Goal: Task Accomplishment & Management: Manage account settings

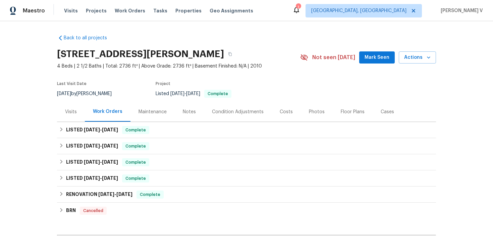
scroll to position [73, 0]
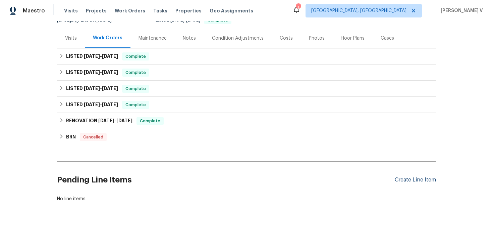
click at [433, 177] on div "Create Line Item" at bounding box center [415, 180] width 41 height 6
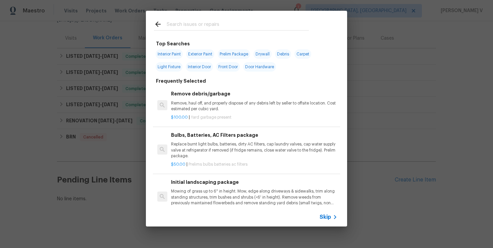
click at [337, 213] on icon at bounding box center [335, 217] width 8 height 8
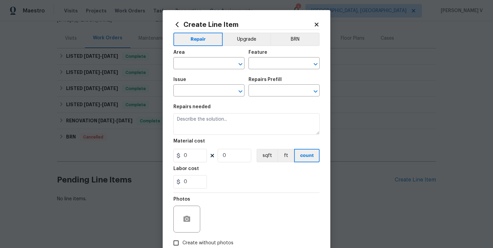
click at [188, 70] on span "Area ​" at bounding box center [208, 59] width 71 height 27
click at [188, 64] on input "text" at bounding box center [199, 64] width 52 height 10
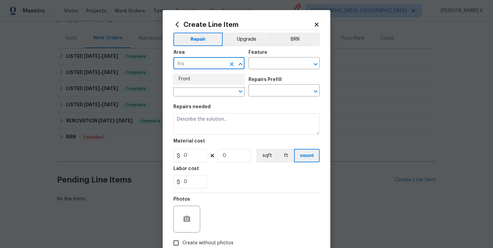
click at [201, 84] on li "Front" at bounding box center [208, 78] width 71 height 11
type input "Front"
click at [263, 67] on input "text" at bounding box center [275, 64] width 52 height 10
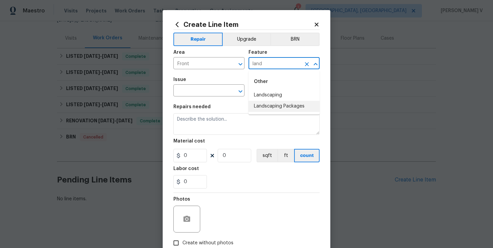
click at [271, 103] on li "Landscaping Packages" at bounding box center [284, 106] width 71 height 11
drag, startPoint x: 281, startPoint y: 62, endPoint x: 283, endPoint y: 72, distance: 9.9
click at [283, 72] on div "Area Front ​ Feature Landscaping Packages ​" at bounding box center [246, 59] width 146 height 27
click at [267, 90] on li "Landscaping" at bounding box center [284, 95] width 71 height 11
type input "Landscaping"
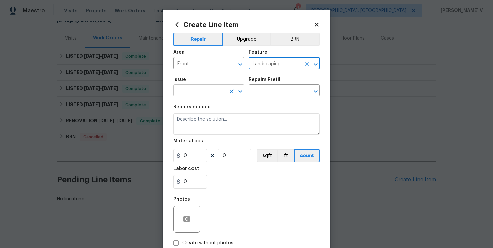
click at [211, 86] on input "text" at bounding box center [199, 91] width 52 height 10
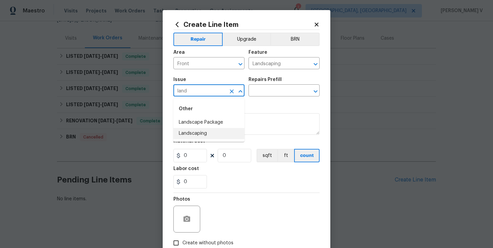
click at [210, 133] on li "Landscaping" at bounding box center [208, 133] width 71 height 11
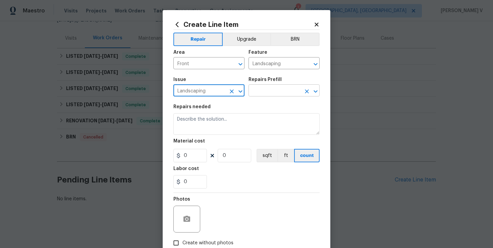
type input "Landscaping"
click at [292, 91] on input "text" at bounding box center [275, 91] width 52 height 10
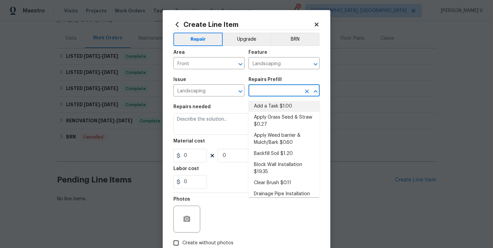
click at [267, 104] on li "Add a Task $1.00" at bounding box center [284, 106] width 71 height 11
type input "Add a Task $1.00"
type textarea "HPM to detail"
type input "1"
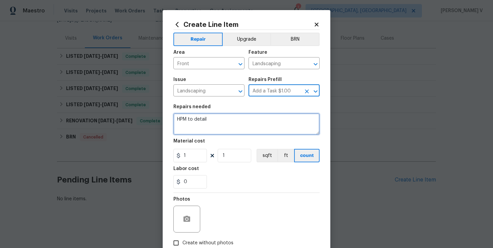
click at [227, 122] on textarea "HPM to detail" at bounding box center [246, 123] width 146 height 21
paste textarea "Front yard. Trim low branches from tree on left side of driveway so that taller…"
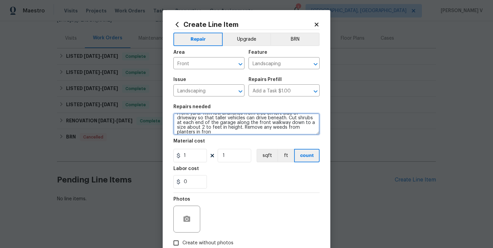
scroll to position [0, 0]
type textarea "Front yard. Trim low branches from tree on left side of driveway so that taller…"
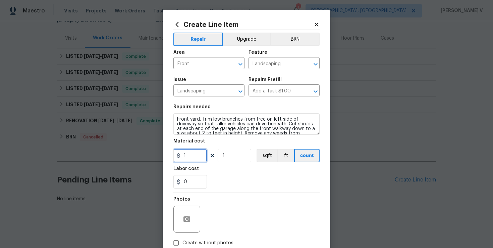
click at [190, 155] on input "1" at bounding box center [190, 155] width 34 height 13
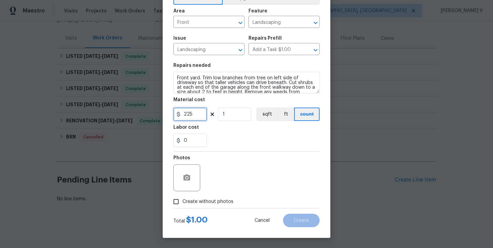
type input "225"
click at [176, 199] on input "Create without photos" at bounding box center [176, 201] width 13 height 13
checkbox input "true"
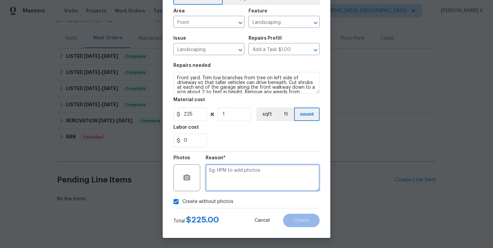
click at [245, 175] on textarea at bounding box center [263, 177] width 114 height 27
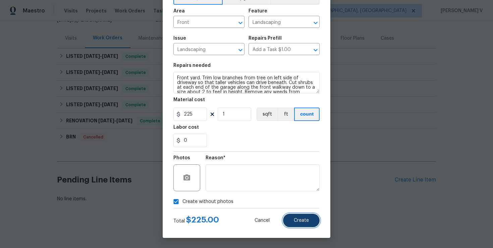
click at [304, 215] on button "Create" at bounding box center [301, 219] width 37 height 13
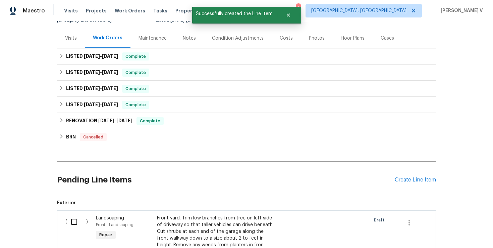
click at [69, 230] on div "( )" at bounding box center [78, 234] width 31 height 44
click at [77, 223] on input "checkbox" at bounding box center [76, 221] width 19 height 14
checkbox input "true"
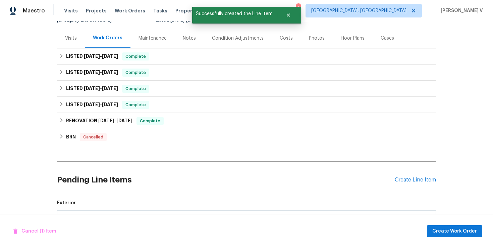
scroll to position [177, 0]
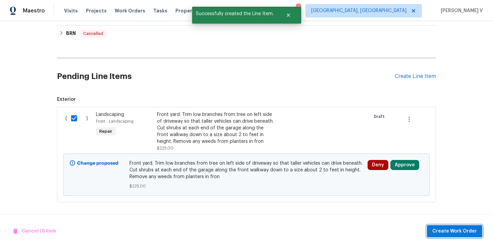
click at [463, 231] on span "Create Work Order" at bounding box center [455, 231] width 45 height 8
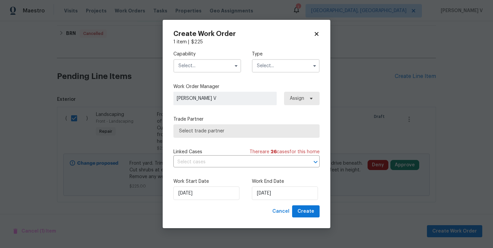
click at [205, 62] on input "text" at bounding box center [207, 65] width 68 height 13
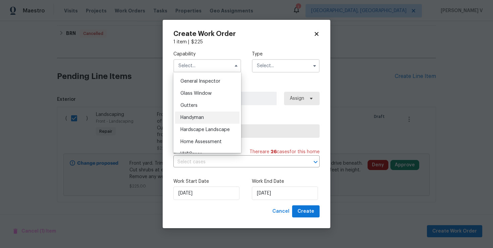
scroll to position [428, 0]
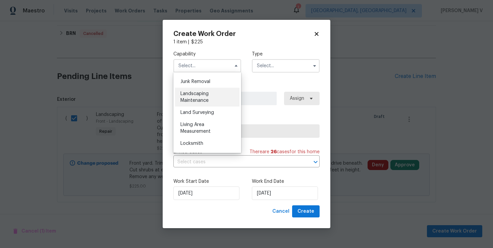
click at [202, 96] on div "Landscaping Maintenance" at bounding box center [207, 97] width 64 height 19
type input "Landscaping Maintenance"
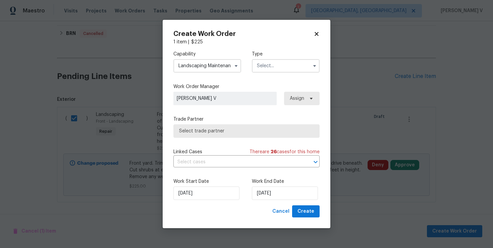
click at [278, 75] on div "Capability Landscaping Maintenance Agent Appliance Bathtub Resurfacing BRN And …" at bounding box center [246, 61] width 146 height 33
click at [272, 78] on div "Capability Landscaping Maintenance Type Work Order Manager Divya Dharshini V As…" at bounding box center [246, 125] width 146 height 160
click at [285, 71] on input "text" at bounding box center [286, 65] width 68 height 13
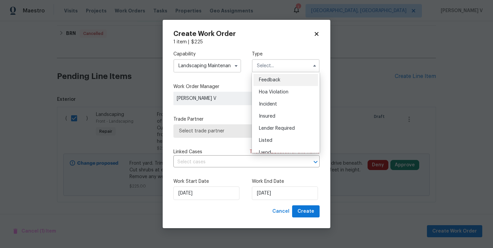
click at [274, 78] on span "Feedback" at bounding box center [269, 80] width 21 height 5
type input "Feedback"
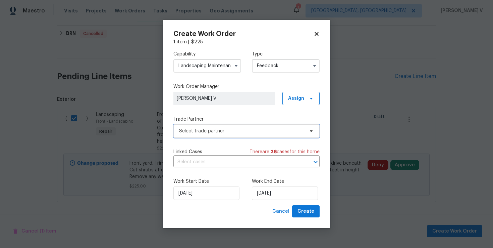
click at [221, 124] on span "Select trade partner" at bounding box center [246, 130] width 146 height 13
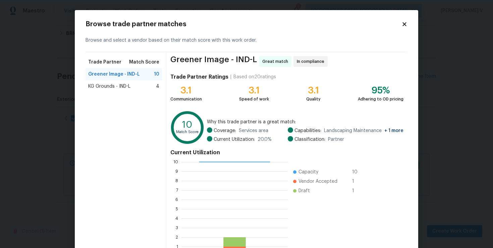
scroll to position [48, 0]
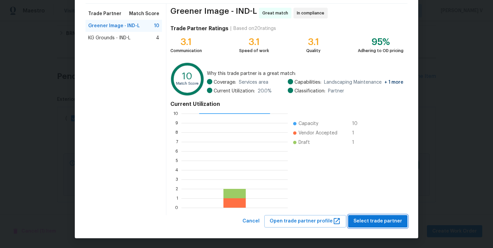
click at [384, 216] on button "Select trade partner" at bounding box center [377, 221] width 59 height 12
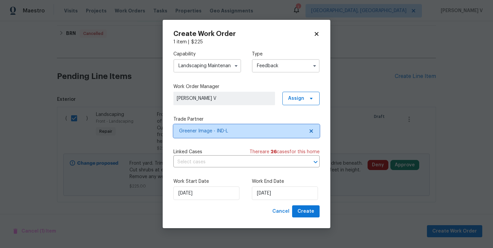
scroll to position [0, 0]
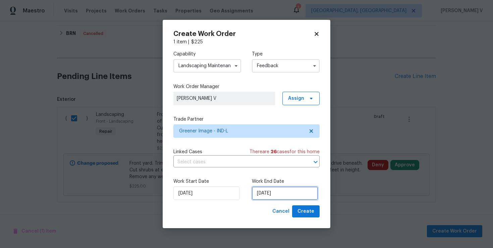
click at [296, 189] on input "07/10/2025" at bounding box center [285, 192] width 66 height 13
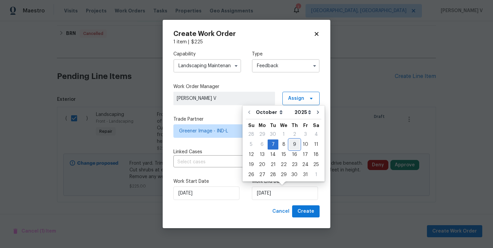
click at [294, 145] on div "9" at bounding box center [294, 144] width 11 height 9
type input "09/10/2025"
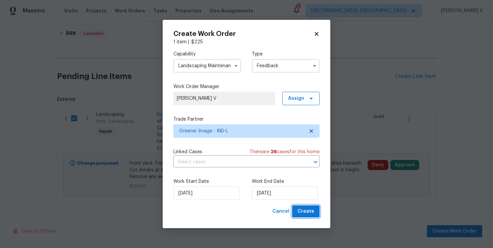
click at [311, 207] on span "Create" at bounding box center [306, 211] width 17 height 8
checkbox input "false"
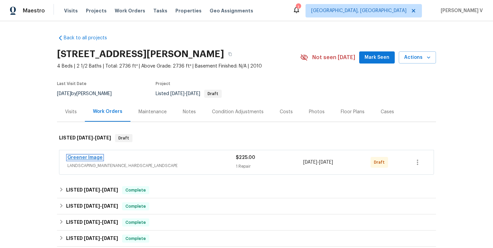
click at [89, 156] on link "Greener Image" at bounding box center [84, 157] width 35 height 5
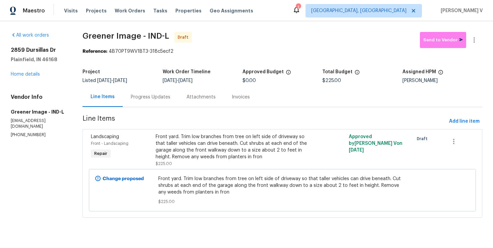
click at [166, 99] on div "Progress Updates" at bounding box center [151, 97] width 40 height 7
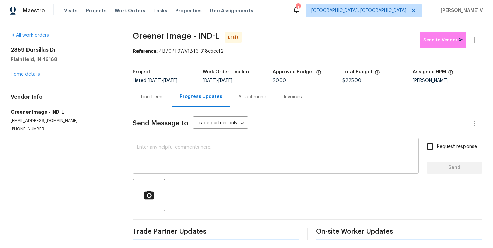
click at [178, 164] on textarea at bounding box center [276, 156] width 278 height 23
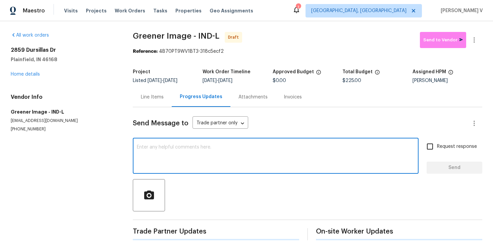
paste textarea "Hi this is Divya with Opendoor. I’m confirming you received the WO for the prop…"
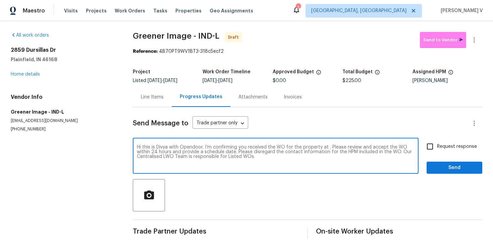
click at [328, 148] on textarea "Hi this is Divya with Opendoor. I’m confirming you received the WO for the prop…" at bounding box center [276, 156] width 278 height 23
paste textarea "2859 Dursillas Dr, Plainfield, IN 46168"
type textarea "Hi this is Divya with Opendoor. I’m confirming you received the WO for the prop…"
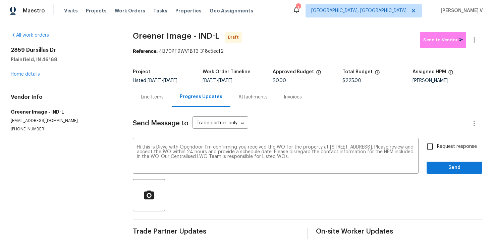
click at [446, 145] on span "Request response" at bounding box center [457, 146] width 40 height 7
click at [437, 145] on input "Request response" at bounding box center [430, 146] width 14 height 14
checkbox input "true"
click at [451, 165] on span "Send" at bounding box center [454, 167] width 45 height 8
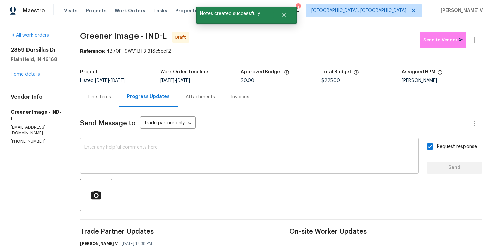
click at [164, 157] on textarea at bounding box center [249, 156] width 331 height 23
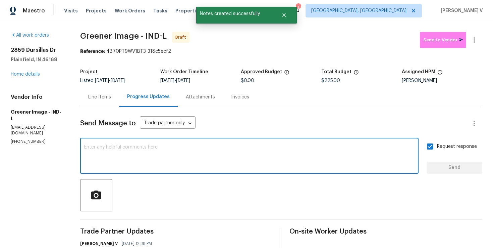
paste textarea "Attention All Work Orders must include before-photos (both close-up and wide-an…"
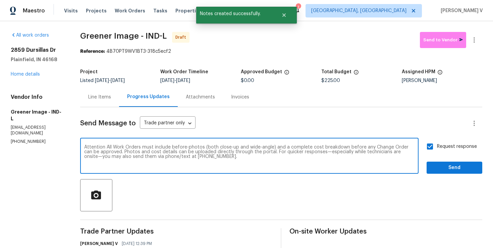
type textarea "Attention All Work Orders must include before-photos (both close-up and wide-an…"
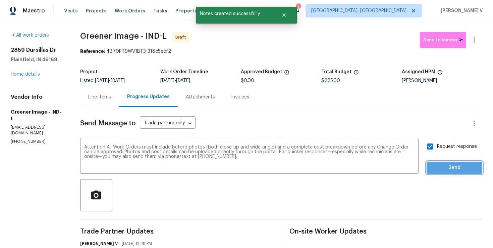
click at [437, 167] on span "Send" at bounding box center [454, 167] width 45 height 8
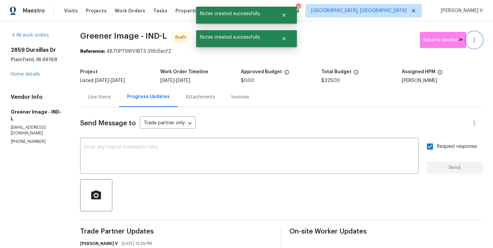
click at [476, 47] on button "button" at bounding box center [474, 40] width 16 height 16
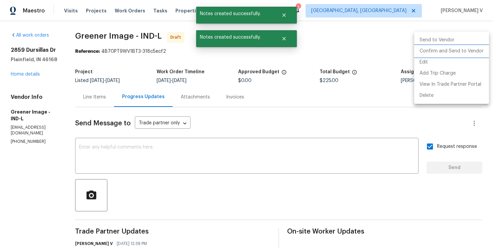
click at [448, 52] on li "Confirm and Send to Vendor" at bounding box center [451, 51] width 75 height 11
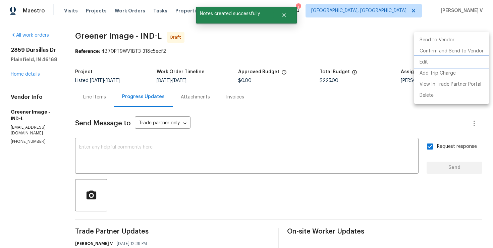
click at [139, 83] on div at bounding box center [246, 124] width 493 height 248
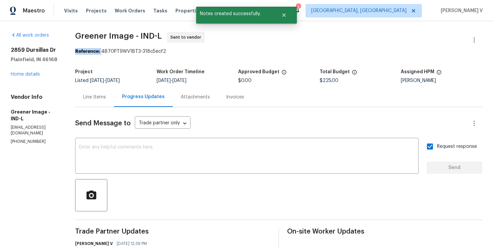
drag, startPoint x: 103, startPoint y: 50, endPoint x: 209, endPoint y: 47, distance: 105.8
click at [209, 47] on section "Greener Image - IND-L Sent to vendor Reference: 4B70PT9WV1BT3-318c5ecf2 Project…" at bounding box center [278, 185] width 407 height 306
copy section "Reference:"
click at [136, 55] on section "Greener Image - IND-L Sent to vendor Reference: 4B70PT9WV1BT3-318c5ecf2 Project…" at bounding box center [278, 185] width 407 height 306
drag, startPoint x: 103, startPoint y: 50, endPoint x: 204, endPoint y: 50, distance: 100.7
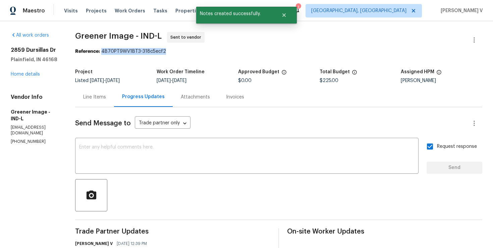
click at [204, 50] on div "Reference: 4B70PT9WV1BT3-318c5ecf2" at bounding box center [278, 51] width 407 height 7
copy div "4B70PT9WV1BT3-318c5ecf2"
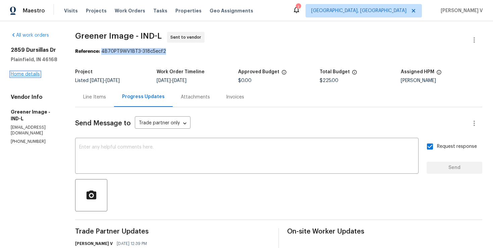
click at [36, 75] on link "Home details" at bounding box center [25, 74] width 29 height 5
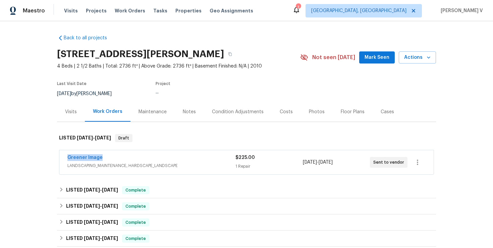
drag, startPoint x: 61, startPoint y: 157, endPoint x: 157, endPoint y: 156, distance: 96.0
click at [157, 156] on div "Greener Image LANDSCAPING_MAINTENANCE, HARDSCAPE_LANDSCAPE $225.00 1 Repair 10/…" at bounding box center [246, 162] width 375 height 24
copy link "Greener Image"
click at [93, 157] on link "Greener Image" at bounding box center [84, 157] width 35 height 5
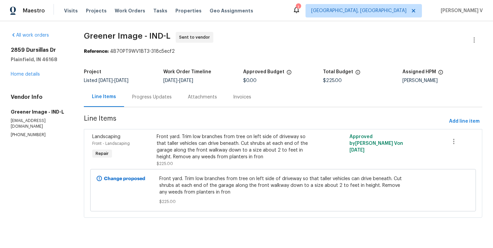
click at [176, 77] on div "Work Order Timeline" at bounding box center [203, 73] width 80 height 9
click at [159, 91] on div "Progress Updates" at bounding box center [152, 97] width 56 height 20
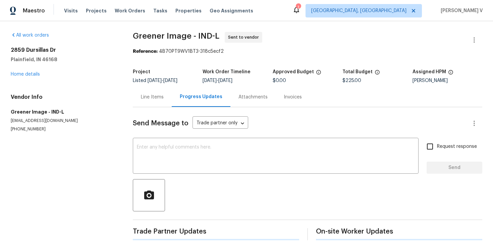
click at [159, 91] on div "Line Items" at bounding box center [152, 97] width 39 height 20
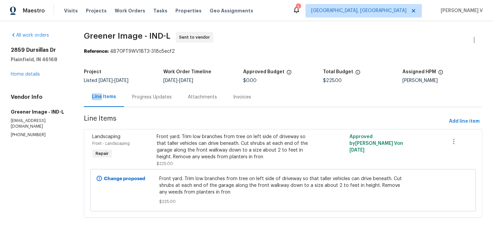
click at [151, 96] on div "Progress Updates" at bounding box center [152, 97] width 40 height 7
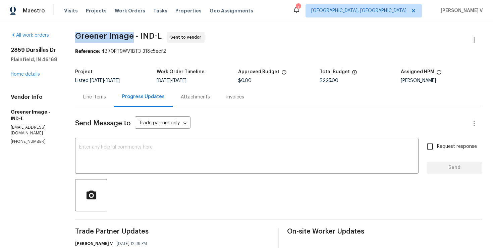
drag, startPoint x: 77, startPoint y: 37, endPoint x: 134, endPoint y: 36, distance: 56.7
click at [134, 36] on span "Greener Image - IND-L" at bounding box center [118, 36] width 87 height 8
copy span "Greener Image"
click at [109, 105] on div "Line Items" at bounding box center [94, 97] width 39 height 20
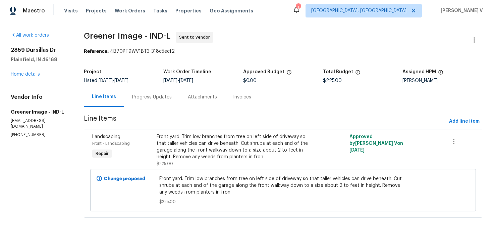
click at [205, 146] on div "Front yard. Trim low branches from tree on left side of driveway so that taller…" at bounding box center [235, 146] width 157 height 27
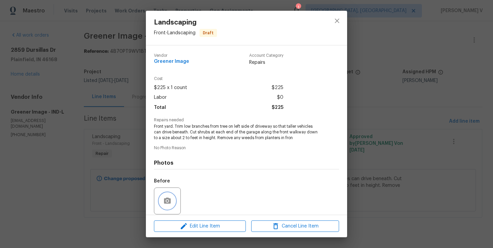
click at [171, 196] on button "button" at bounding box center [167, 201] width 16 height 16
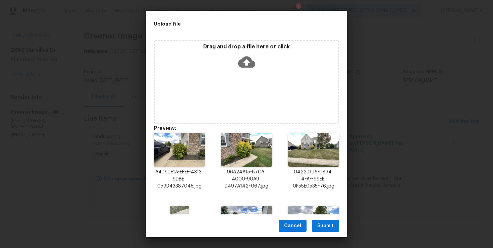
scroll to position [56, 0]
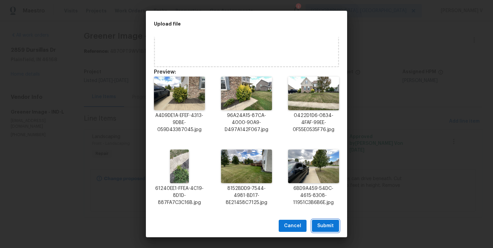
click at [324, 228] on span "Submit" at bounding box center [325, 225] width 16 height 8
click at [324, 228] on div "Upload file Drag and drop a file here or click Preview: A4D9DE1A-EFEF-4313-9DBE…" at bounding box center [246, 124] width 493 height 248
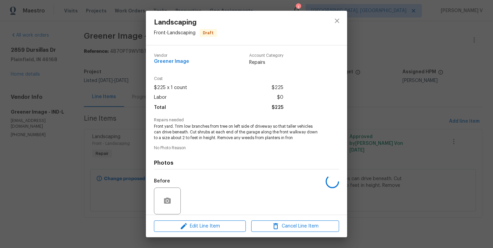
scroll to position [0, 0]
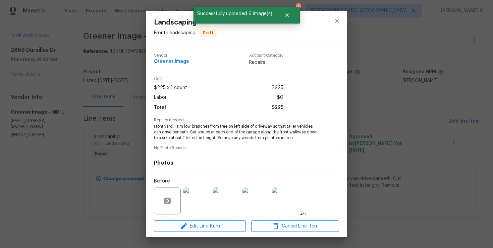
click at [113, 130] on div "Landscaping Front - Landscaping Draft Vendor Greener Image Account Category Rep…" at bounding box center [246, 124] width 493 height 248
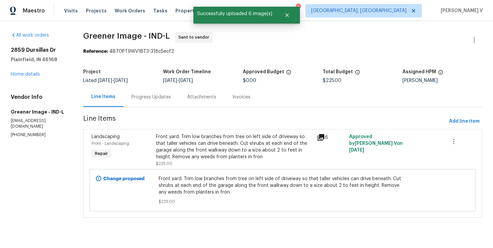
click at [151, 101] on div "Progress Updates" at bounding box center [151, 97] width 56 height 20
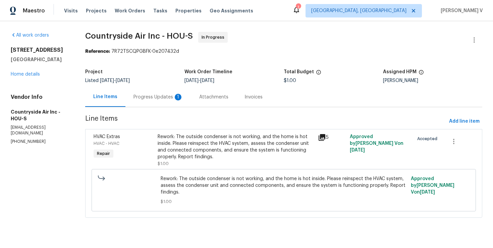
click at [167, 102] on div "Progress Updates 1" at bounding box center [159, 97] width 66 height 20
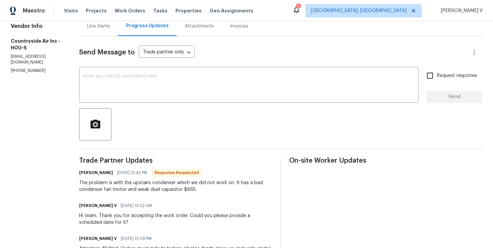
scroll to position [57, 0]
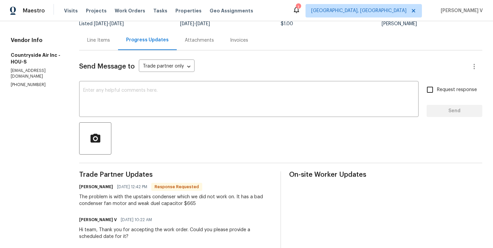
click at [103, 46] on div "Line Items" at bounding box center [98, 40] width 39 height 20
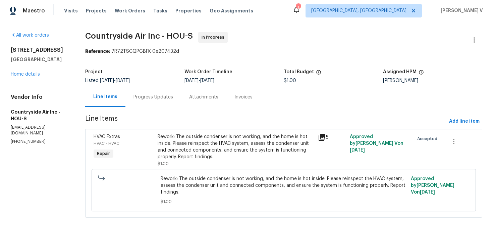
click at [163, 97] on div "Progress Updates" at bounding box center [154, 97] width 40 height 7
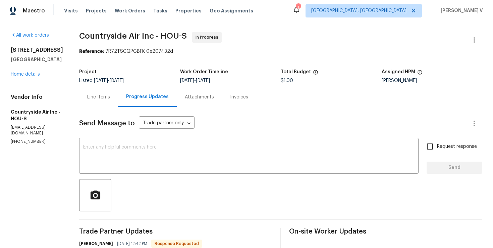
click at [102, 99] on div "Line Items" at bounding box center [98, 97] width 23 height 7
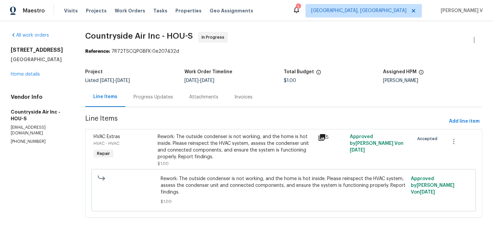
click at [153, 101] on div "Progress Updates" at bounding box center [154, 97] width 56 height 20
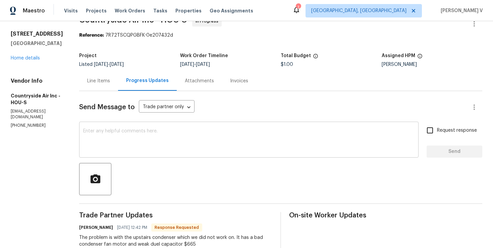
scroll to position [26, 0]
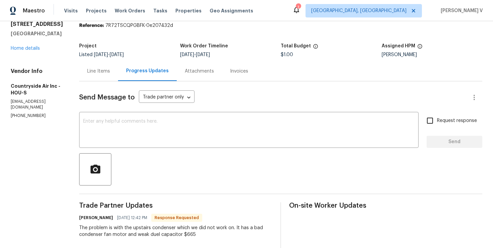
click at [33, 52] on div "All work orders 6719 Trimstone Dr Pasadena, TX 77505 Home details Vendor Info C…" at bounding box center [37, 62] width 52 height 112
click at [29, 47] on link "Home details" at bounding box center [25, 48] width 29 height 5
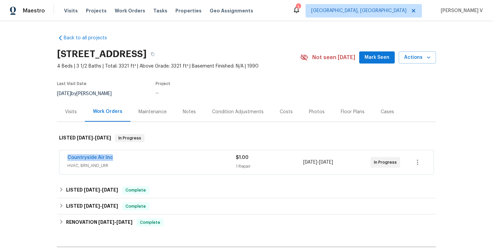
drag, startPoint x: 60, startPoint y: 156, endPoint x: 137, endPoint y: 156, distance: 76.8
click at [137, 156] on div "Countryside Air Inc HVAC, BRN_AND_LRR $1.00 1 Repair 10/6/2025 - 10/8/2025 In P…" at bounding box center [246, 162] width 375 height 24
copy link "Countryside Air Inc"
click at [98, 157] on link "Countryside Air Inc" at bounding box center [90, 157] width 46 height 5
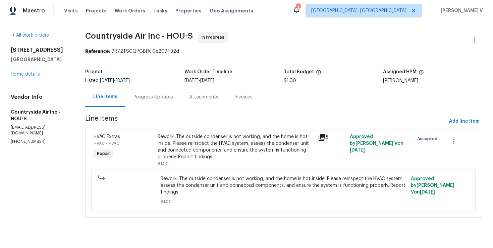
click at [180, 139] on div "Rework: The outside condenser is not working, and the home is hot inside. Pleas…" at bounding box center [236, 146] width 156 height 27
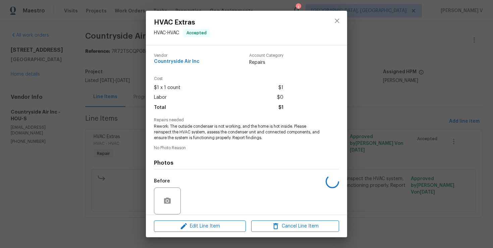
click at [183, 135] on span "Rework: The outside condenser is not working, and the home is hot inside. Pleas…" at bounding box center [237, 131] width 167 height 17
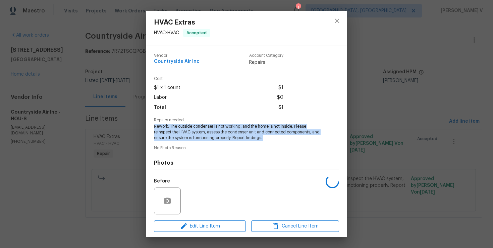
copy span "Rework: The outside condenser is not working, and the home is hot inside. Pleas…"
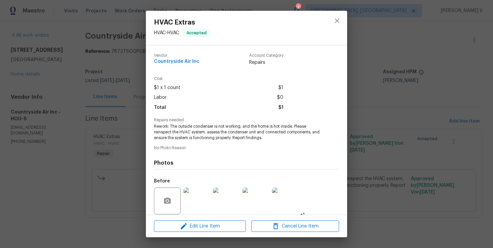
click at [112, 60] on div "HVAC Extras HVAC - HVAC Accepted Vendor Countryside Air Inc Account Category Re…" at bounding box center [246, 124] width 493 height 248
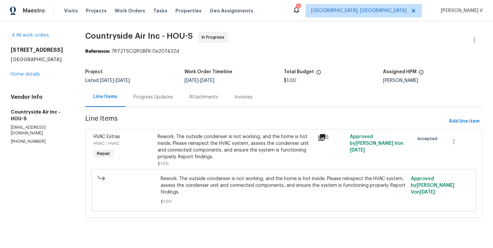
click at [136, 93] on div "Progress Updates" at bounding box center [154, 97] width 56 height 20
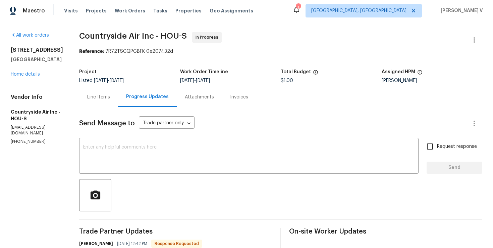
scroll to position [167, 0]
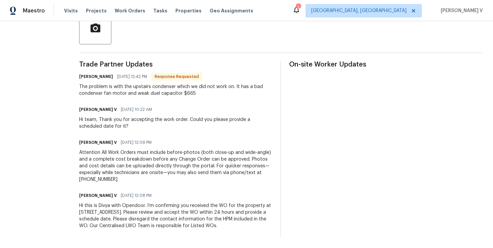
click at [108, 94] on div "The problem is with the upstairs condenser which we did not work on. It has a b…" at bounding box center [175, 89] width 193 height 13
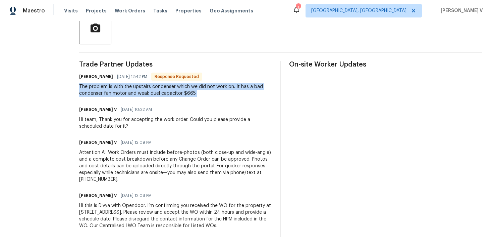
copy div "The problem is with the upstairs condenser which we did not work on. It has a b…"
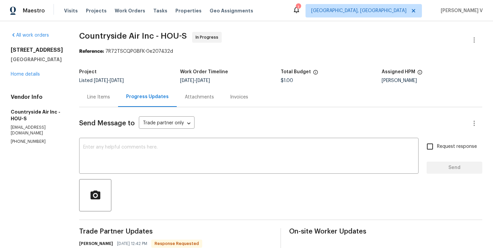
click at [111, 106] on div "Line Items" at bounding box center [98, 97] width 39 height 20
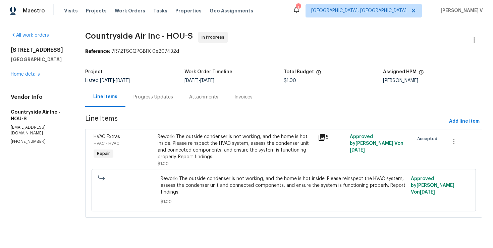
click at [211, 145] on div "Rework: The outside condenser is not working, and the home is hot inside. Pleas…" at bounding box center [236, 146] width 156 height 27
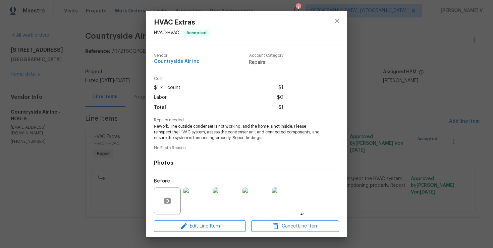
scroll to position [50, 0]
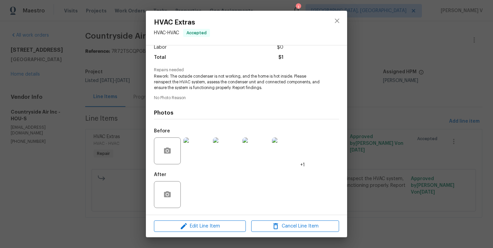
click at [190, 148] on img at bounding box center [197, 150] width 27 height 27
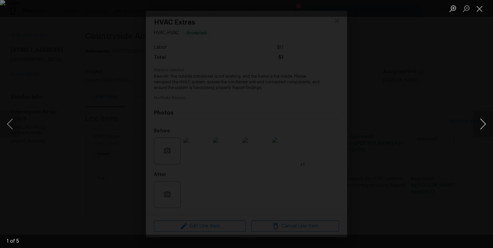
click at [485, 123] on button "Next image" at bounding box center [483, 123] width 20 height 27
click at [486, 119] on button "Next image" at bounding box center [483, 123] width 20 height 27
click at [480, 127] on button "Next image" at bounding box center [483, 123] width 20 height 27
click at [483, 130] on button "Next image" at bounding box center [483, 123] width 20 height 27
click at [101, 60] on div "Lightbox" at bounding box center [246, 124] width 493 height 248
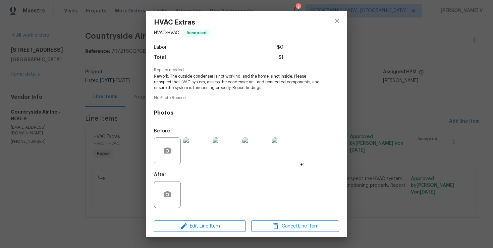
click at [101, 60] on div "Lightbox" at bounding box center [246, 124] width 493 height 248
click at [115, 84] on div "HVAC Extras HVAC - HVAC Accepted Vendor Countryside Air Inc Account Category Re…" at bounding box center [246, 124] width 493 height 248
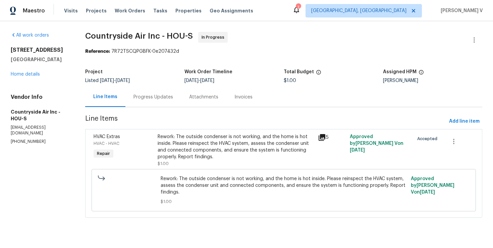
click at [137, 95] on div "Progress Updates" at bounding box center [154, 97] width 40 height 7
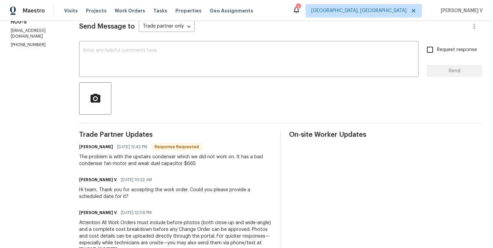
scroll to position [96, 0]
click at [133, 67] on textarea at bounding box center [249, 59] width 332 height 23
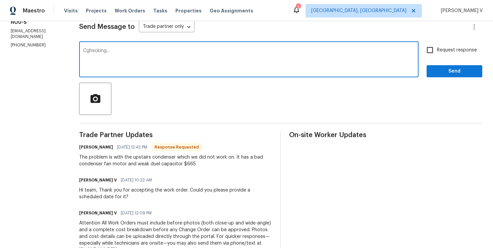
click at [87, 51] on textarea "Cghecking..." at bounding box center [249, 59] width 332 height 23
type textarea "Checking..."
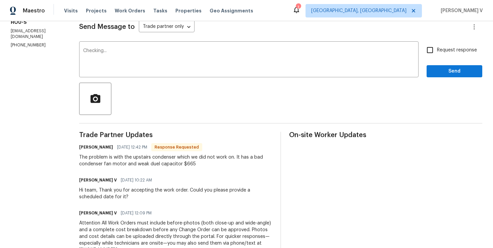
click at [434, 65] on div "Request response Send" at bounding box center [455, 60] width 56 height 34
click at [439, 75] on button "Send" at bounding box center [455, 71] width 56 height 12
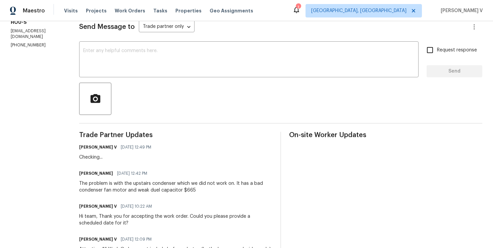
scroll to position [0, 0]
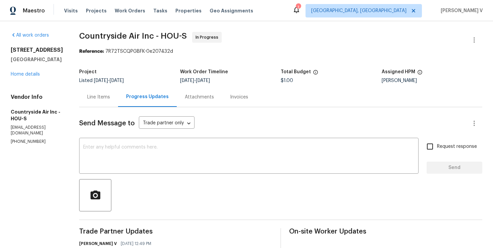
click at [101, 94] on div "Line Items" at bounding box center [98, 97] width 23 height 7
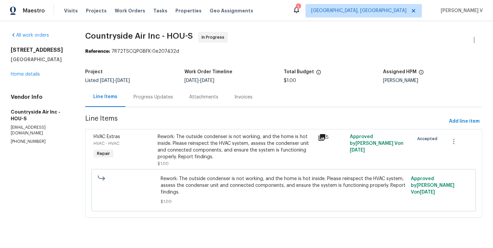
click at [186, 143] on div "Rework: The outside condenser is not working, and the home is hot inside. Pleas…" at bounding box center [236, 146] width 156 height 27
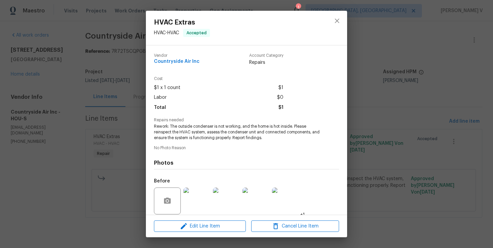
scroll to position [50, 0]
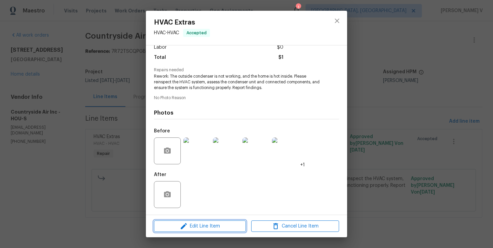
click at [191, 231] on button "Edit Line Item" at bounding box center [200, 226] width 92 height 12
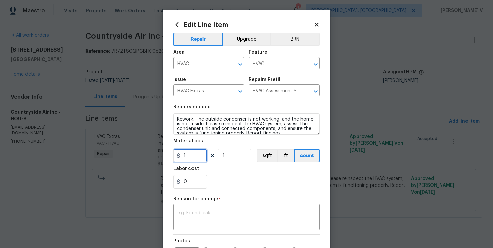
click at [186, 154] on input "1" at bounding box center [190, 155] width 34 height 13
type input "665"
click at [228, 218] on textarea at bounding box center [247, 217] width 138 height 14
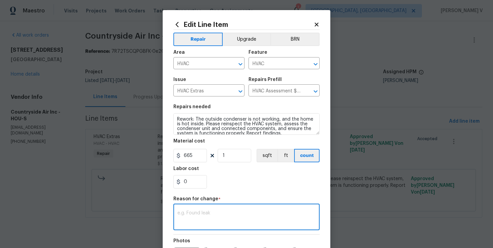
paste textarea "(DV) Updated cost per BR team approval."
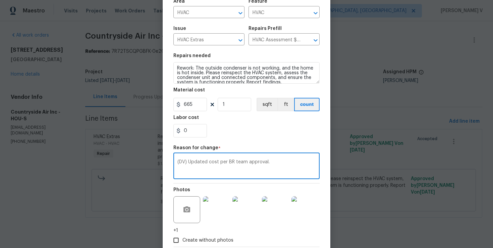
scroll to position [90, 0]
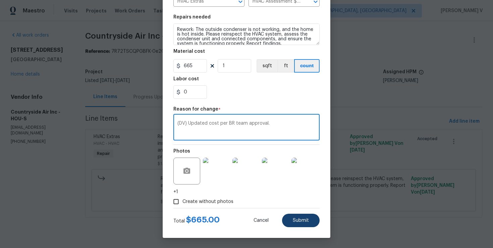
type textarea "(DV) Updated cost per BR team approval."
click at [300, 220] on span "Submit" at bounding box center [301, 220] width 16 height 5
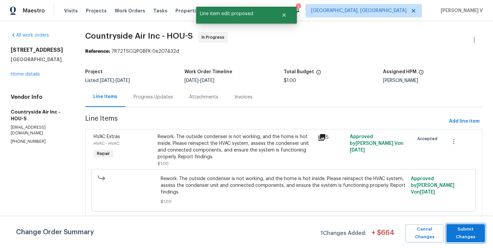
click at [465, 234] on span "Submit Changes" at bounding box center [466, 232] width 32 height 15
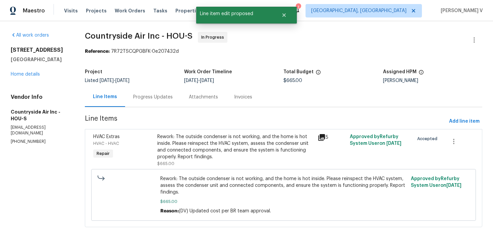
click at [159, 98] on div "Progress Updates" at bounding box center [153, 97] width 40 height 7
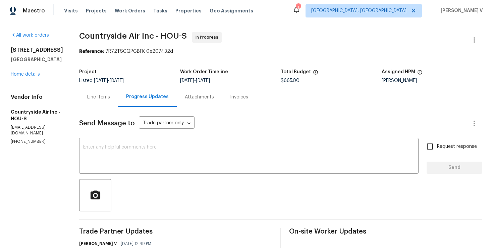
click at [101, 95] on div "Line Items" at bounding box center [98, 97] width 23 height 7
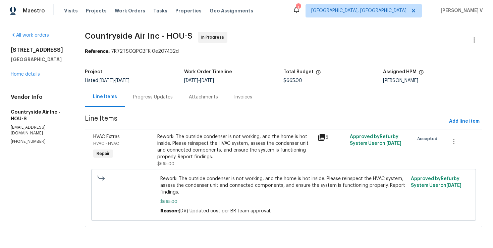
click at [151, 94] on div "Progress Updates" at bounding box center [153, 97] width 40 height 7
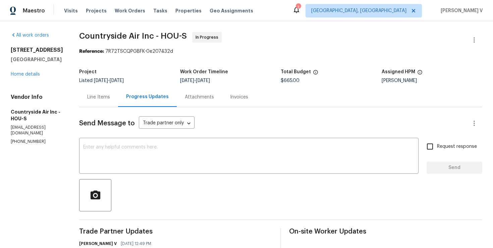
click at [122, 149] on textarea at bounding box center [249, 156] width 332 height 23
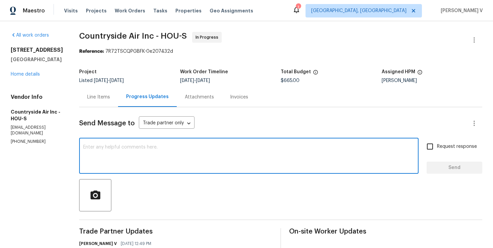
paste textarea "Hey, we have updated the cost to $."
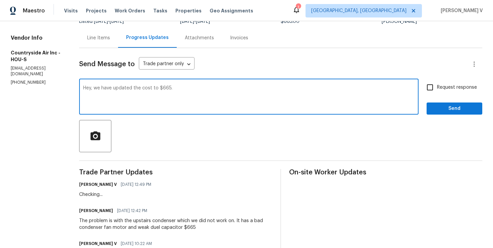
click at [266, 90] on textarea "Hey, we have updated the cost to $665." at bounding box center [249, 97] width 332 height 23
click at [177, 87] on textarea "Hey, we have updated the cost to $665. Letus know once fixed." at bounding box center [249, 97] width 332 height 23
type textarea "Hey, we have updated the cost to $665. Let us know once fixed."
click at [430, 91] on input "Request response" at bounding box center [430, 87] width 14 height 14
checkbox input "true"
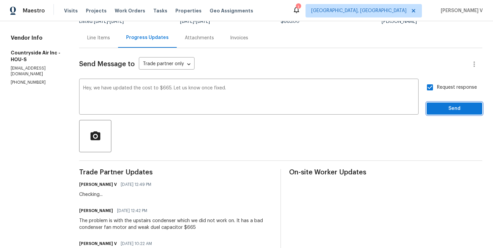
click at [441, 110] on span "Send" at bounding box center [454, 108] width 45 height 8
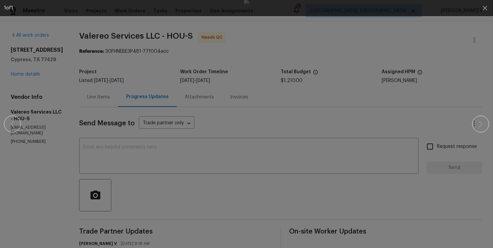
scroll to position [89, 0]
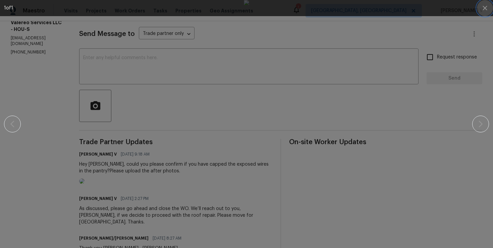
click at [486, 6] on icon "button" at bounding box center [485, 8] width 8 height 8
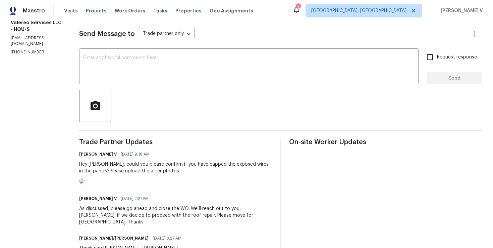
scroll to position [0, 0]
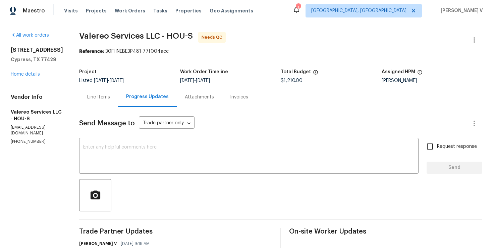
scroll to position [5, 0]
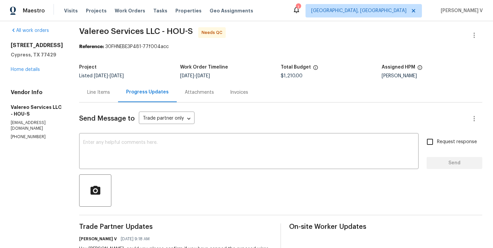
click at [105, 145] on textarea at bounding box center [249, 151] width 332 height 23
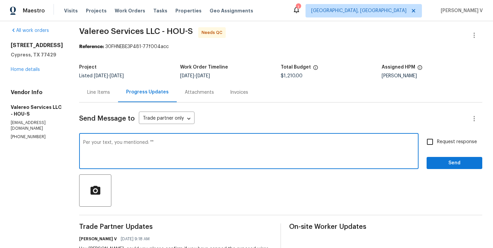
paste textarea "This area in the pantry was capped"
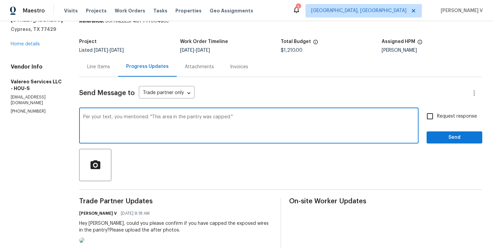
click at [0, 0] on span "mentioned, "This" at bounding box center [0, 0] width 0 height 0
type textarea "Per your text, you mentioned, "This area in the pantry was capped.""
click at [432, 139] on button "Send" at bounding box center [455, 137] width 56 height 12
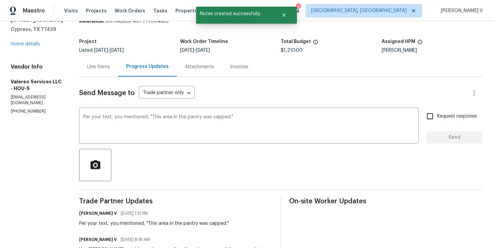
click at [105, 75] on div "Line Items" at bounding box center [98, 67] width 39 height 20
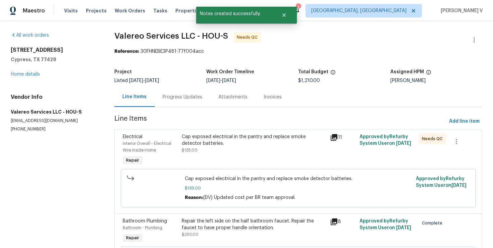
click at [214, 146] on div "Cap exposed electrical in the pantry and replace smoke detector batteries." at bounding box center [254, 139] width 144 height 13
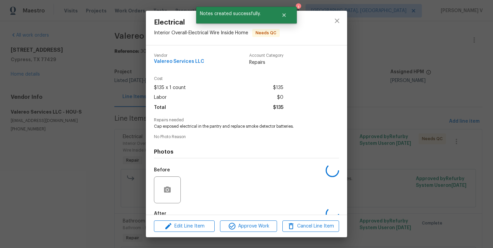
scroll to position [39, 0]
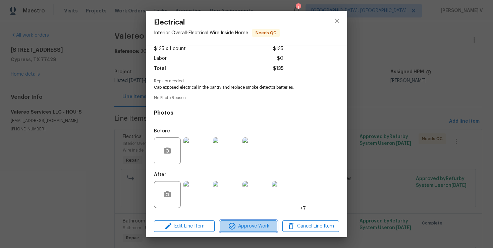
click at [248, 227] on span "Approve Work" at bounding box center [248, 226] width 53 height 8
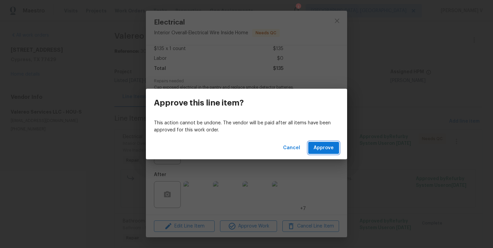
click at [317, 142] on button "Approve" at bounding box center [323, 148] width 31 height 12
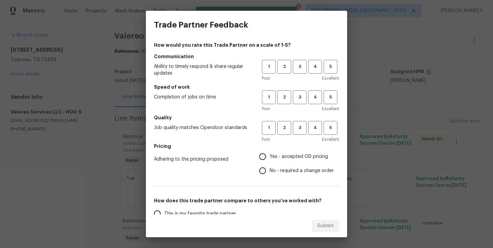
click at [308, 63] on div "1 2 3 4 5" at bounding box center [300, 67] width 77 height 14
click at [302, 66] on span "3" at bounding box center [300, 67] width 12 height 8
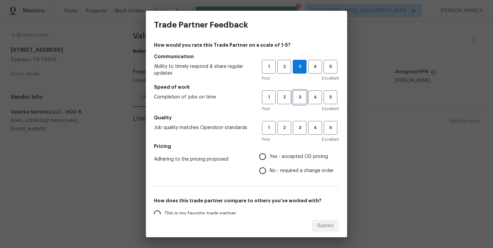
click at [300, 91] on button "3" at bounding box center [300, 97] width 14 height 14
click at [296, 135] on div "1 2 3 4 5 Poor Excellent" at bounding box center [300, 132] width 77 height 22
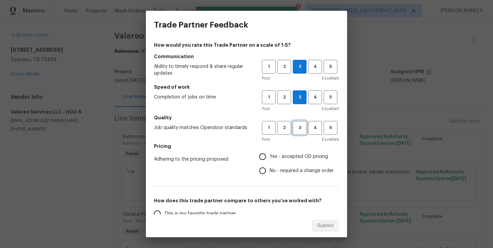
click at [299, 131] on span "3" at bounding box center [300, 128] width 12 height 8
click at [269, 165] on input "No - required a change order" at bounding box center [263, 170] width 14 height 14
radio input "true"
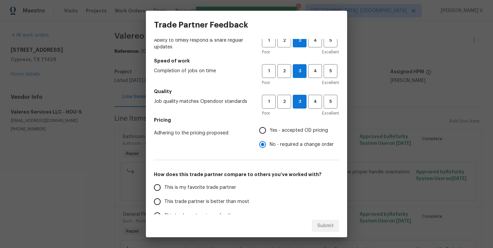
scroll to position [28, 0]
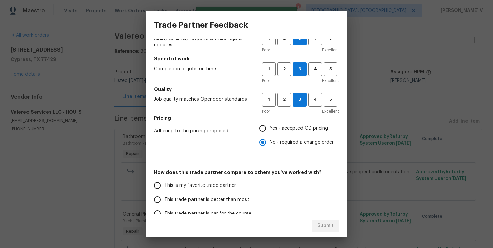
click at [226, 190] on label "This is my favorite trade partner" at bounding box center [203, 185] width 106 height 14
click at [164, 190] on input "This is my favorite trade partner" at bounding box center [157, 185] width 14 height 14
radio input "false"
click at [254, 202] on label "This trade partner is better than most" at bounding box center [203, 199] width 106 height 14
click at [164, 202] on input "This trade partner is better than most" at bounding box center [157, 199] width 14 height 14
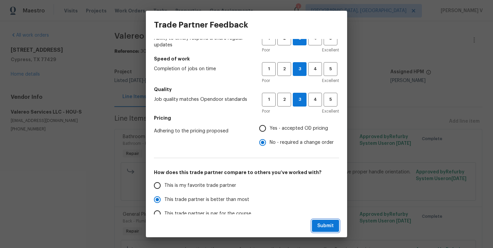
click at [330, 224] on span "Submit" at bounding box center [325, 225] width 16 height 8
radio input "true"
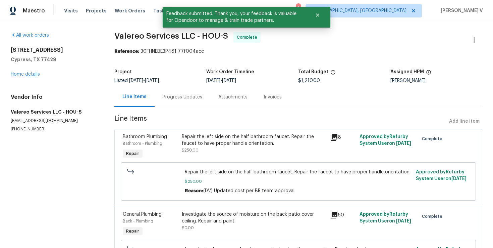
click at [197, 102] on div "Progress Updates" at bounding box center [183, 97] width 56 height 20
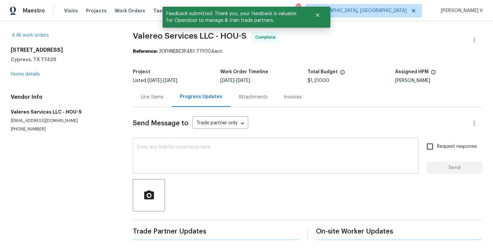
click at [199, 162] on textarea at bounding box center [276, 156] width 278 height 23
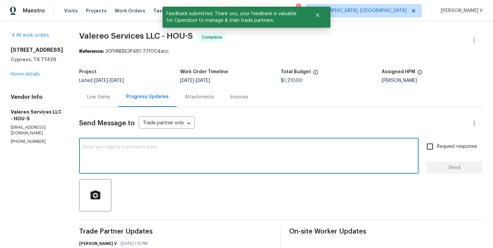
scroll to position [32, 0]
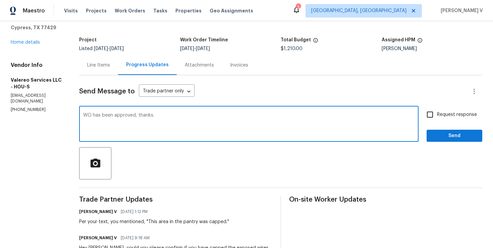
type textarea "WO has been approved, thanks."
click at [436, 135] on span "Send" at bounding box center [454, 136] width 45 height 8
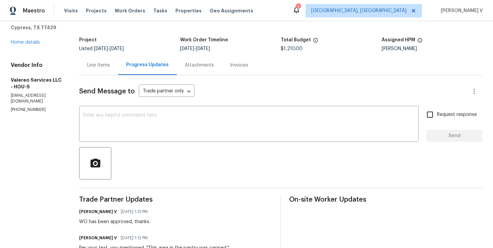
scroll to position [7, 0]
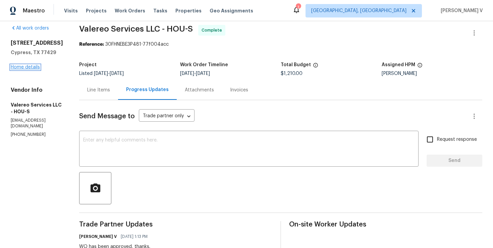
click at [34, 69] on link "Home details" at bounding box center [25, 67] width 29 height 5
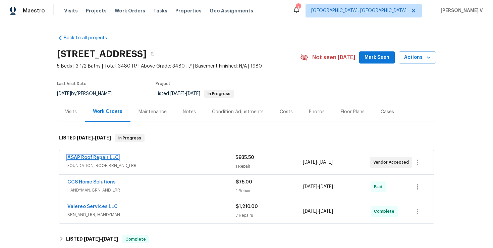
click at [96, 156] on link "ASAP Roof Repair LLC" at bounding box center [92, 157] width 51 height 5
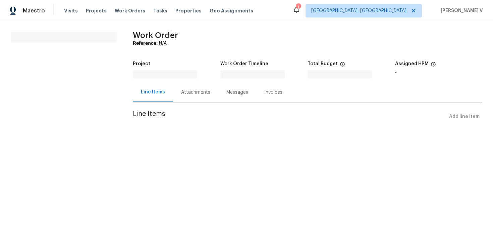
click at [169, 102] on div "Line Items" at bounding box center [153, 92] width 40 height 20
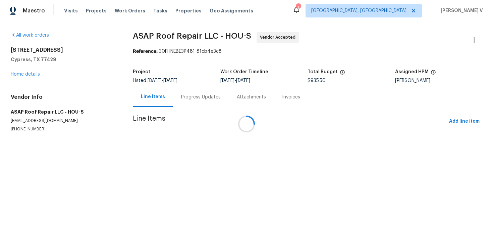
click at [181, 98] on div at bounding box center [246, 124] width 493 height 248
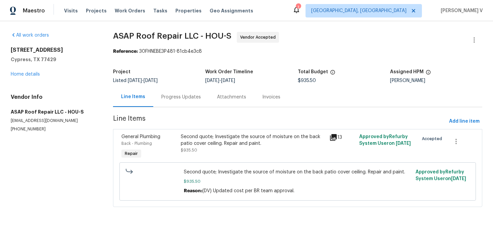
click at [181, 98] on div "Progress Updates" at bounding box center [181, 97] width 40 height 7
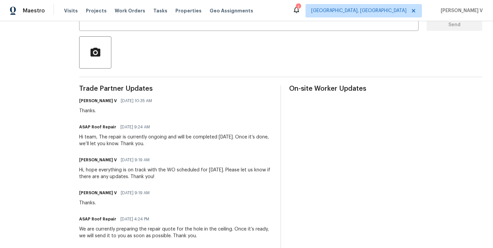
scroll to position [161, 0]
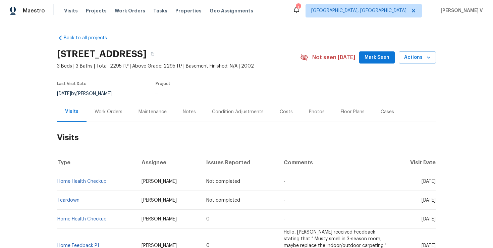
click at [110, 111] on div "Work Orders" at bounding box center [109, 111] width 28 height 7
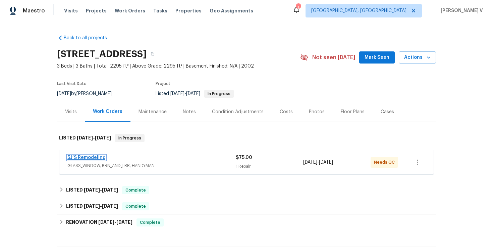
click at [93, 159] on link "5J’S Remodeling" at bounding box center [86, 157] width 38 height 5
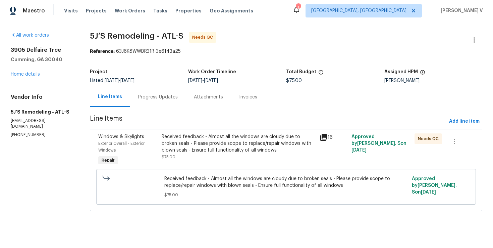
click at [154, 91] on div "Progress Updates" at bounding box center [158, 97] width 56 height 20
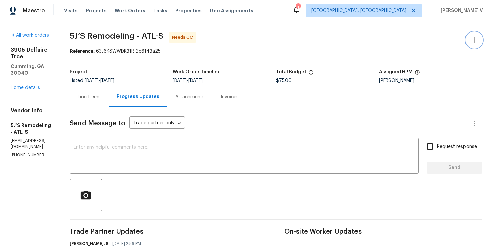
click at [469, 39] on button "button" at bounding box center [474, 40] width 16 height 16
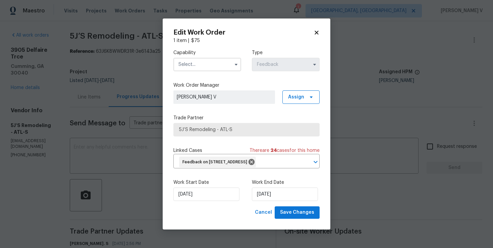
click at [198, 62] on input "text" at bounding box center [207, 64] width 68 height 13
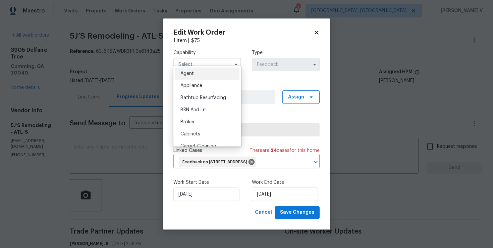
click at [190, 75] on span "Agent" at bounding box center [187, 73] width 13 height 5
type input "Agent"
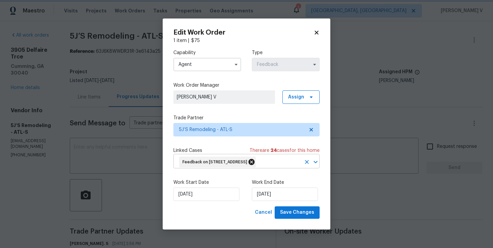
click at [255, 159] on icon at bounding box center [251, 161] width 7 height 7
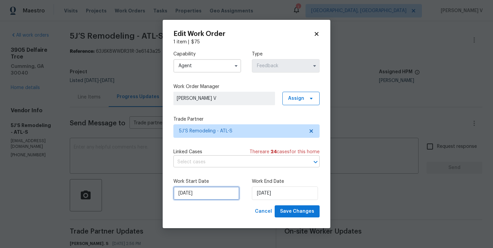
click at [220, 196] on input "30/09/2025" at bounding box center [206, 192] width 66 height 13
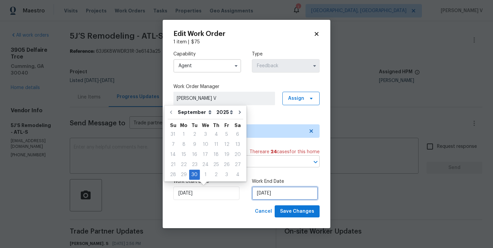
click at [257, 195] on input "02/10/2025" at bounding box center [285, 192] width 66 height 13
select select "9"
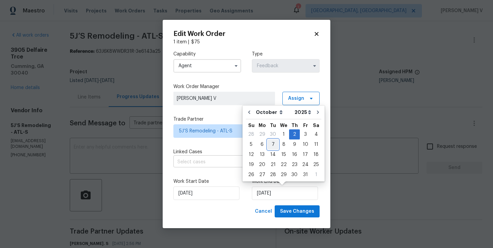
click at [276, 142] on div "7" at bounding box center [273, 144] width 11 height 9
type input "07/10/2025"
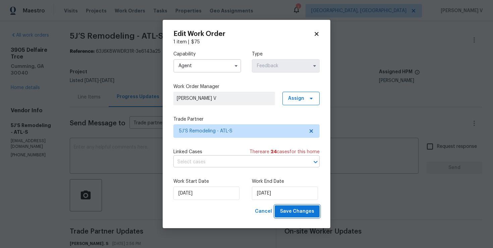
click at [296, 209] on span "Save Changes" at bounding box center [297, 211] width 34 height 8
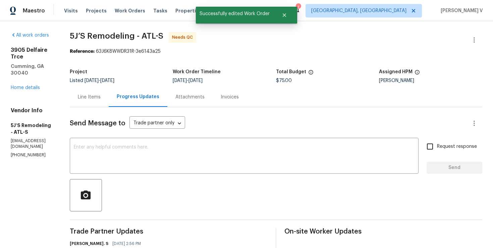
click at [97, 117] on div "Send Message to Trade partner only Trade partner only ​" at bounding box center [268, 123] width 397 height 16
click at [103, 104] on div "Line Items" at bounding box center [89, 97] width 39 height 20
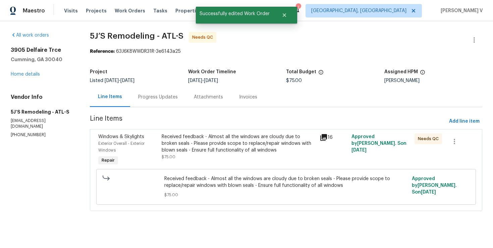
click at [198, 153] on div "Received feedback - Almost all the windows are cloudy due to broken seals - Ple…" at bounding box center [239, 143] width 154 height 20
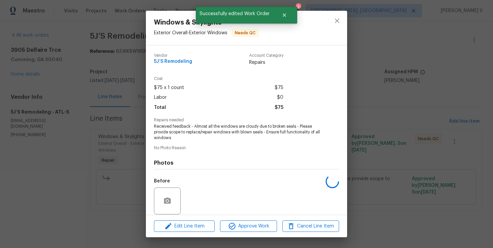
scroll to position [50, 0]
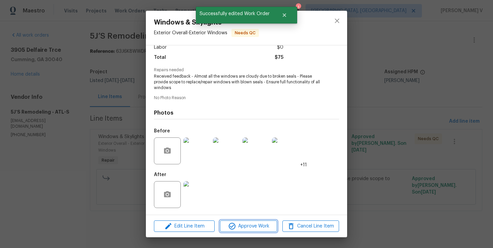
click at [237, 225] on span "Approve Work" at bounding box center [248, 226] width 53 height 8
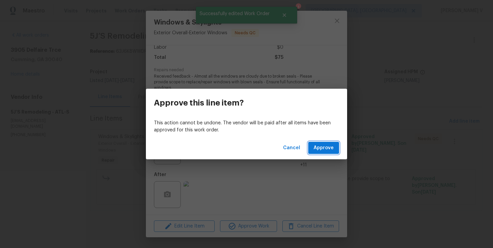
click at [324, 146] on span "Approve" at bounding box center [324, 148] width 20 height 8
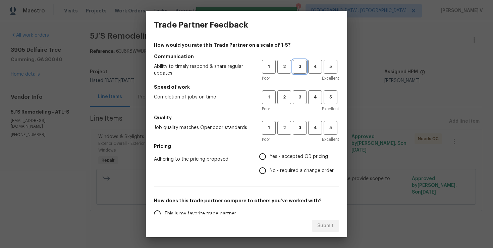
click at [296, 66] on span "3" at bounding box center [300, 67] width 12 height 8
click at [299, 93] on span "3" at bounding box center [300, 97] width 12 height 8
click at [299, 121] on button "3" at bounding box center [300, 128] width 14 height 14
click at [268, 171] on input "No - required a change order" at bounding box center [263, 170] width 14 height 14
radio input "true"
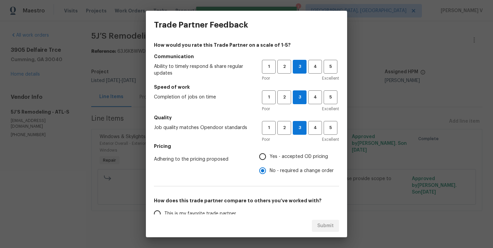
scroll to position [44, 0]
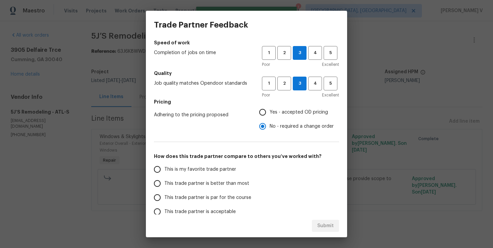
click at [237, 177] on label "This trade partner is better than most" at bounding box center [203, 183] width 106 height 14
click at [164, 177] on input "This trade partner is better than most" at bounding box center [157, 183] width 14 height 14
click at [321, 222] on span "Submit" at bounding box center [325, 225] width 16 height 8
radio input "true"
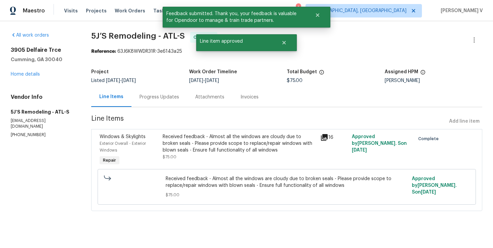
click at [136, 93] on div "Progress Updates" at bounding box center [160, 97] width 56 height 20
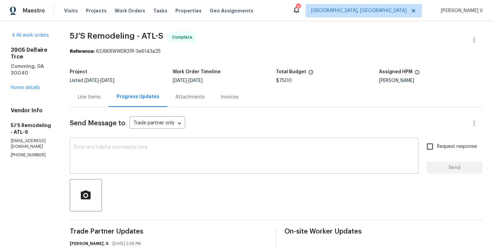
click at [106, 141] on div "x ​" at bounding box center [244, 156] width 349 height 34
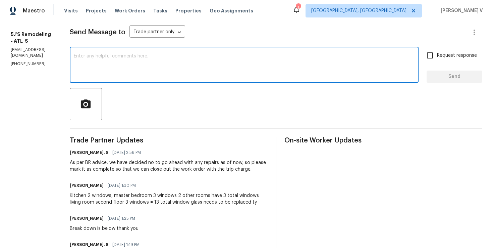
scroll to position [79, 0]
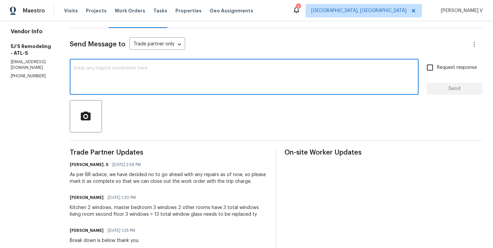
click at [110, 73] on textarea at bounding box center [244, 77] width 341 height 23
type textarea "WO has been closed. Thanks."
click at [453, 83] on button "Send" at bounding box center [455, 89] width 56 height 12
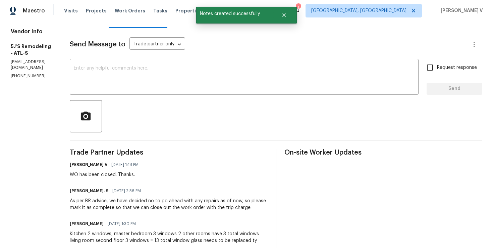
scroll to position [11, 0]
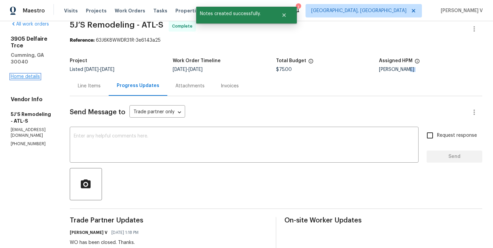
click at [23, 74] on link "Home details" at bounding box center [25, 76] width 29 height 5
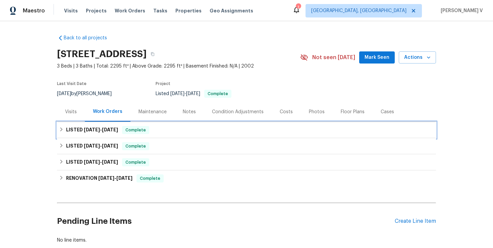
click at [102, 127] on span "9/30/25 - 10/7/25" at bounding box center [101, 129] width 34 height 5
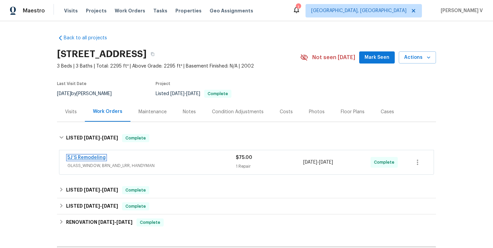
click at [84, 157] on link "5J’S Remodeling" at bounding box center [86, 157] width 38 height 5
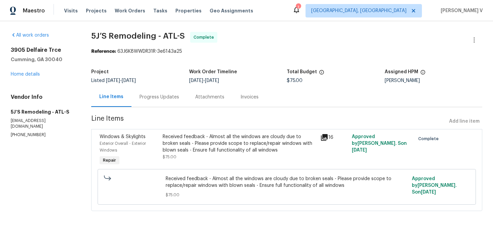
click at [163, 98] on div "Progress Updates" at bounding box center [160, 97] width 40 height 7
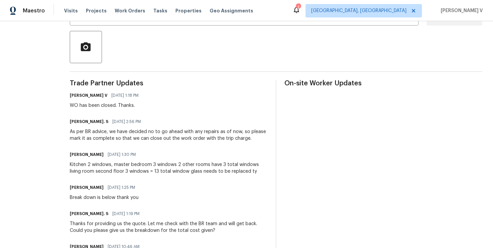
scroll to position [180, 0]
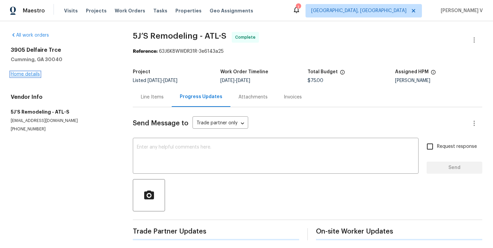
click at [26, 72] on link "Home details" at bounding box center [25, 74] width 29 height 5
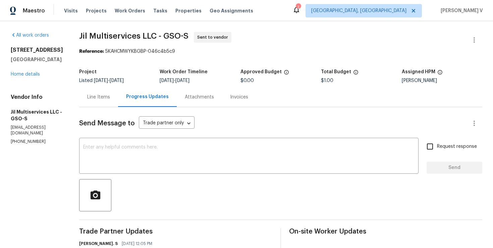
click at [115, 99] on div "Line Items" at bounding box center [98, 97] width 39 height 20
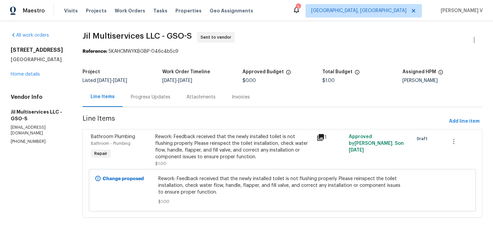
click at [153, 97] on div "Progress Updates" at bounding box center [151, 97] width 40 height 7
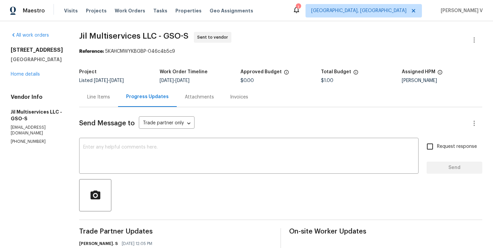
click at [107, 96] on div "Line Items" at bounding box center [98, 97] width 23 height 7
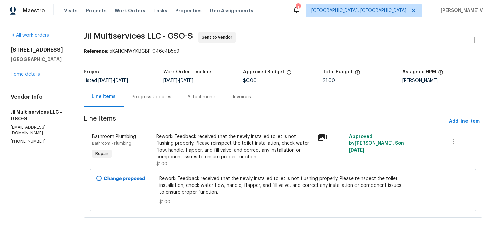
click at [34, 139] on p "(980) 710-8922" at bounding box center [39, 142] width 57 height 6
copy p "(980) 710-8922"
click at [158, 102] on div "Progress Updates" at bounding box center [152, 97] width 56 height 20
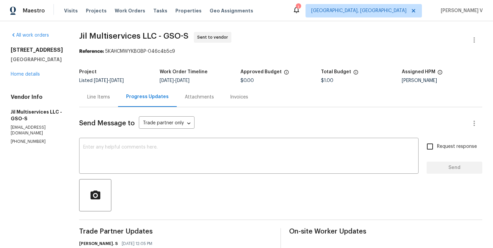
click at [108, 97] on div "Line Items" at bounding box center [98, 97] width 23 height 7
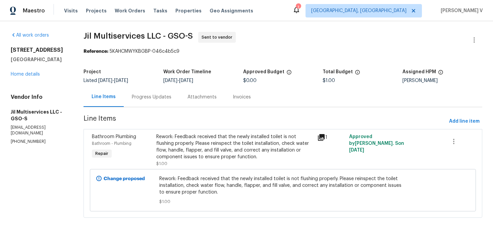
click at [151, 103] on div "Progress Updates" at bounding box center [152, 97] width 56 height 20
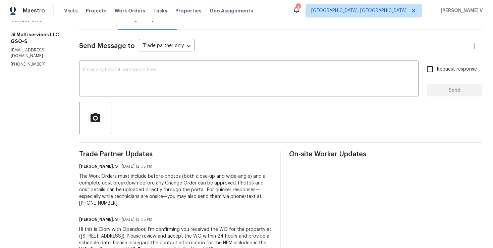
scroll to position [38, 0]
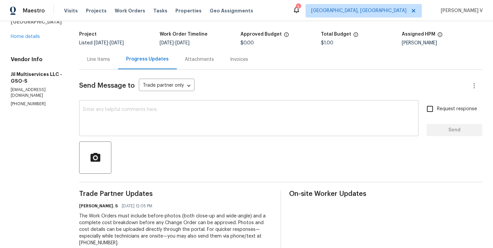
click at [120, 118] on textarea at bounding box center [249, 118] width 332 height 23
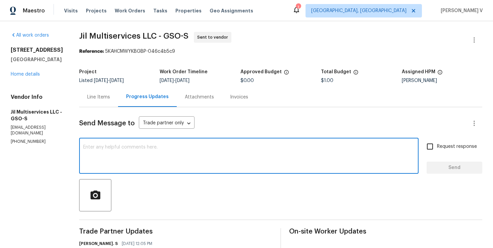
scroll to position [10, 0]
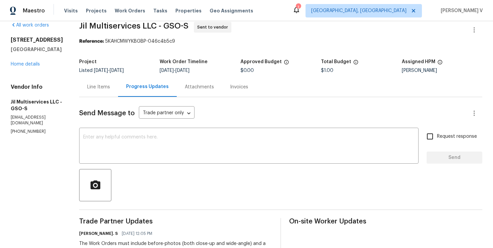
click at [99, 85] on div "Line Items" at bounding box center [98, 87] width 23 height 7
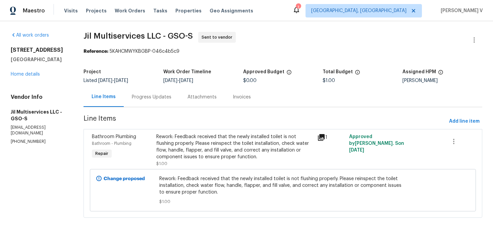
click at [175, 136] on div "Rework: Feedback received that the newly installed toilet is not flushing prope…" at bounding box center [234, 146] width 157 height 27
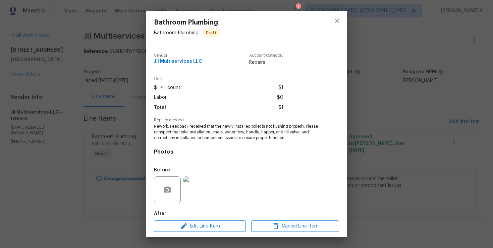
click at [128, 90] on div "Bathroom Plumbing Bathroom - Plumbing Draft Vendor Jil Multiservices LLC Accoun…" at bounding box center [246, 124] width 493 height 248
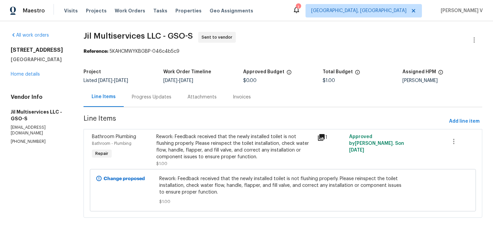
click at [147, 96] on div "Progress Updates" at bounding box center [152, 97] width 40 height 7
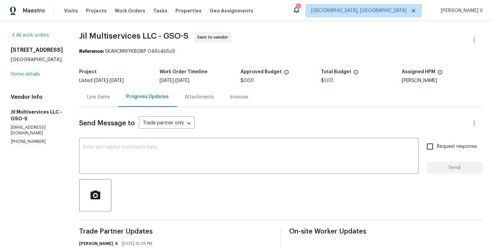
click at [145, 90] on div "Progress Updates" at bounding box center [147, 97] width 59 height 20
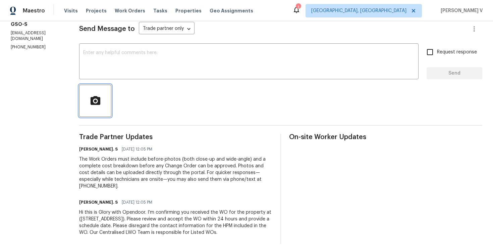
click at [106, 101] on span "button" at bounding box center [95, 101] width 21 height 12
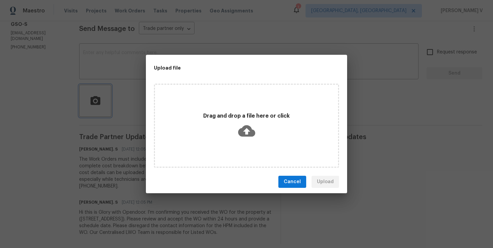
click at [123, 67] on div "Upload file Drag and drop a file here or click Cancel Upload" at bounding box center [246, 124] width 493 height 248
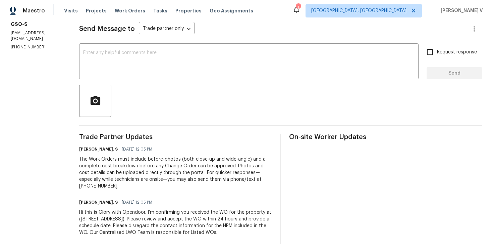
click at [123, 67] on textarea at bounding box center [249, 61] width 332 height 23
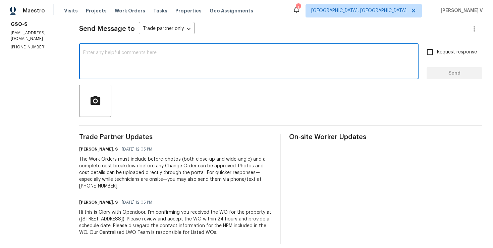
click at [123, 67] on textarea at bounding box center [249, 61] width 332 height 23
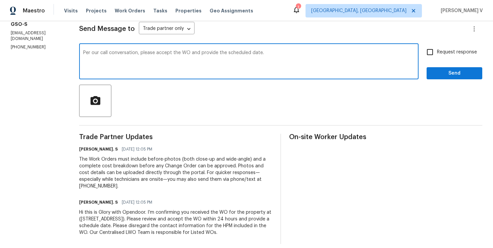
type textarea "Per our call conversation, please accept the WO and provide the scheduled date."
click at [436, 38] on div "Send Message to Trade partner only Trade partner only ​ Per our call conversati…" at bounding box center [280, 128] width 403 height 231
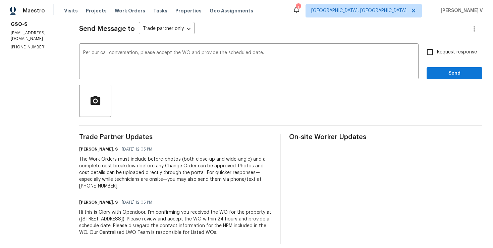
click at [436, 48] on input "Request response" at bounding box center [430, 52] width 14 height 14
checkbox input "true"
click at [447, 70] on span "Send" at bounding box center [454, 73] width 45 height 8
